Goal: Find specific page/section: Find specific page/section

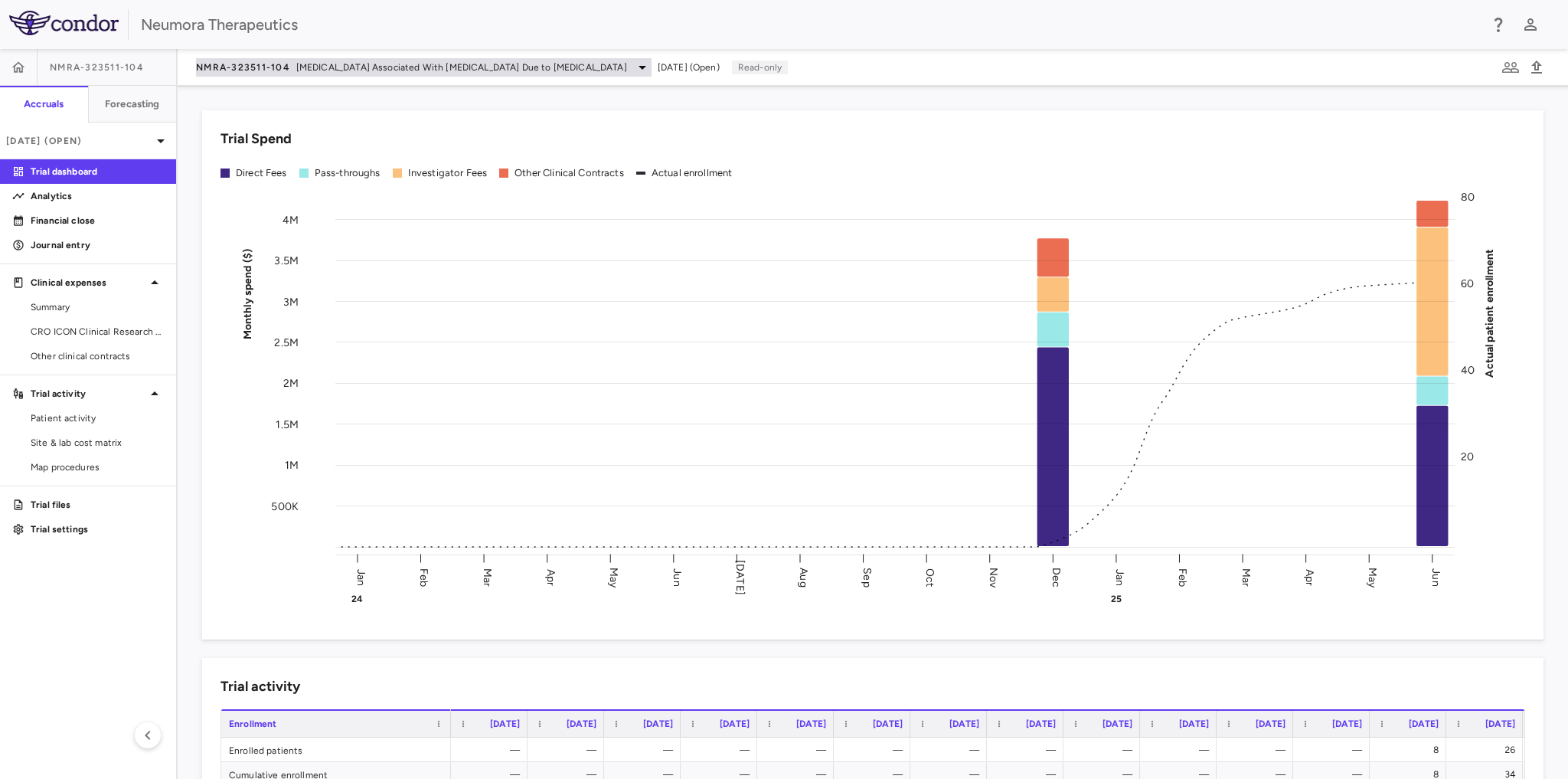
click at [633, 62] on icon at bounding box center [642, 67] width 19 height 19
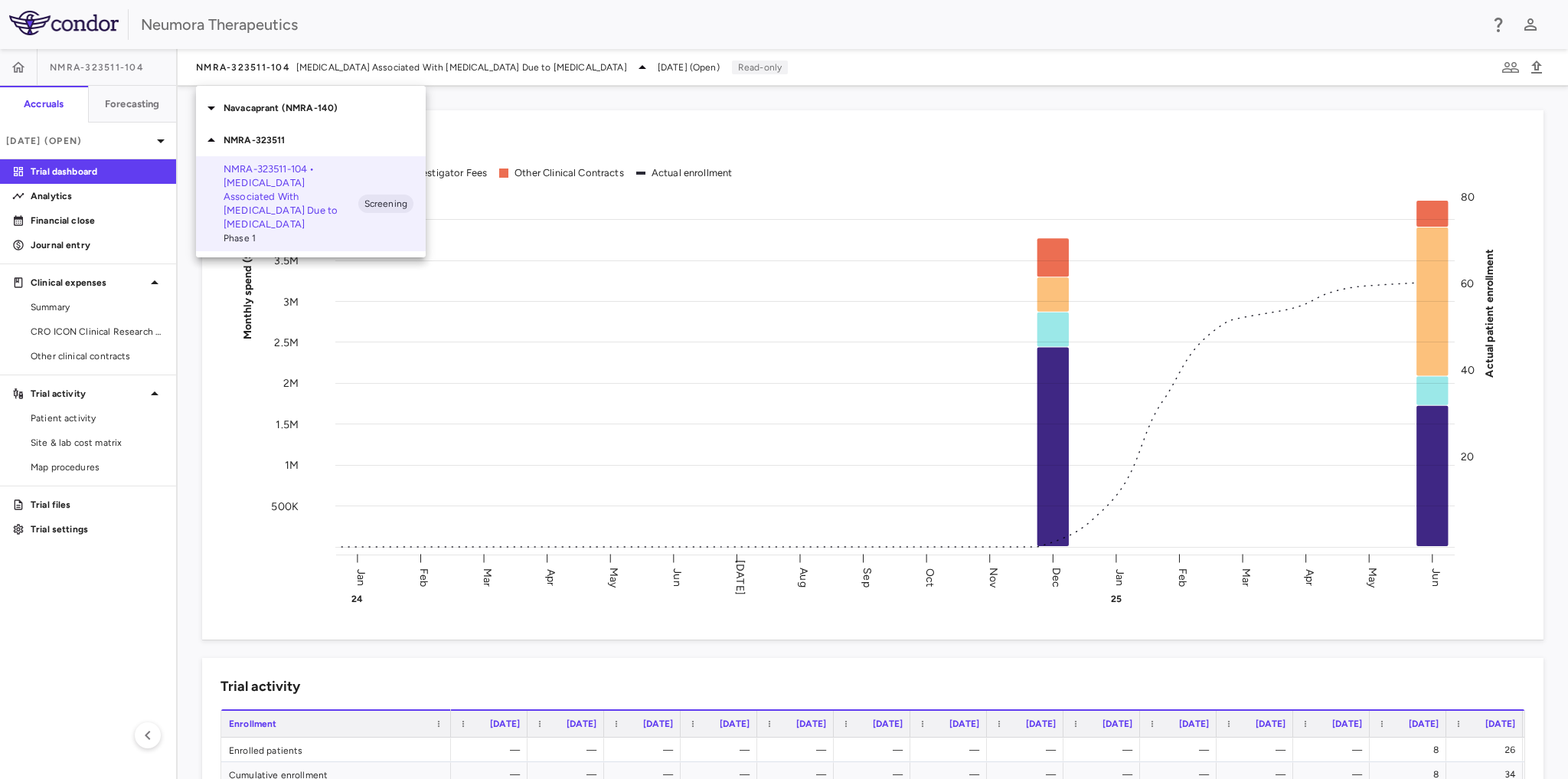
click at [317, 107] on p "Navacaprant (NMRA-140)" at bounding box center [324, 108] width 202 height 14
